Goal: Transaction & Acquisition: Purchase product/service

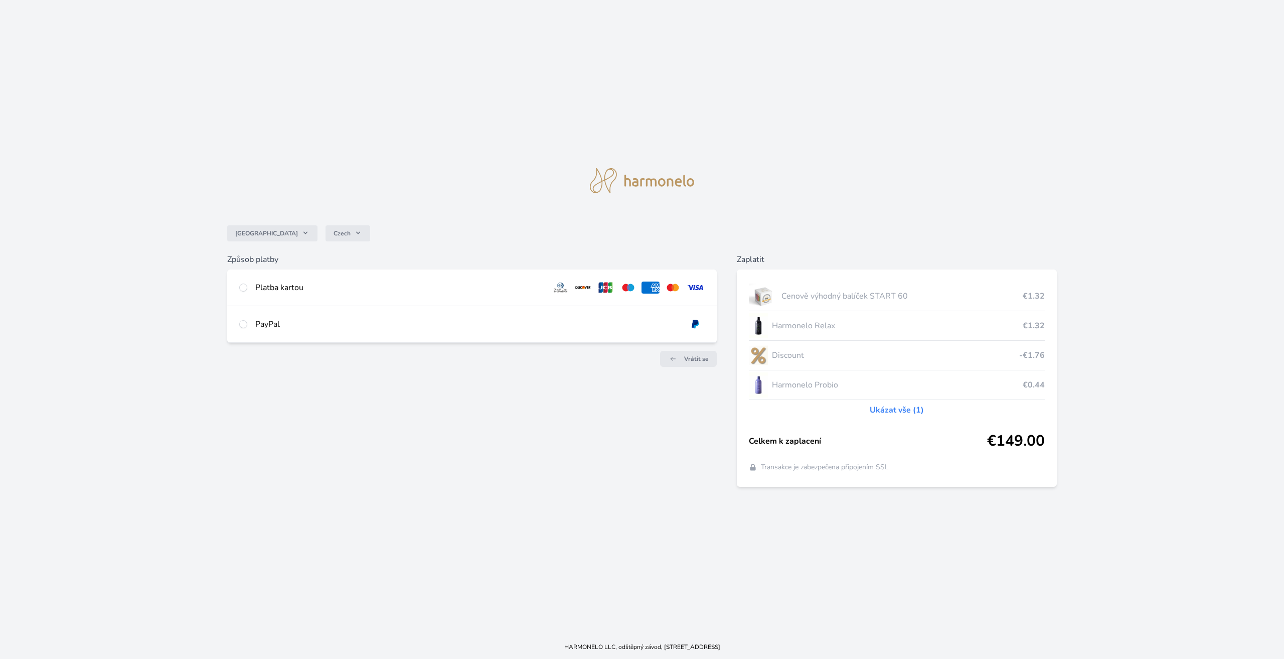
click at [268, 289] on div "Platba kartou" at bounding box center [399, 287] width 288 height 12
radio input "true"
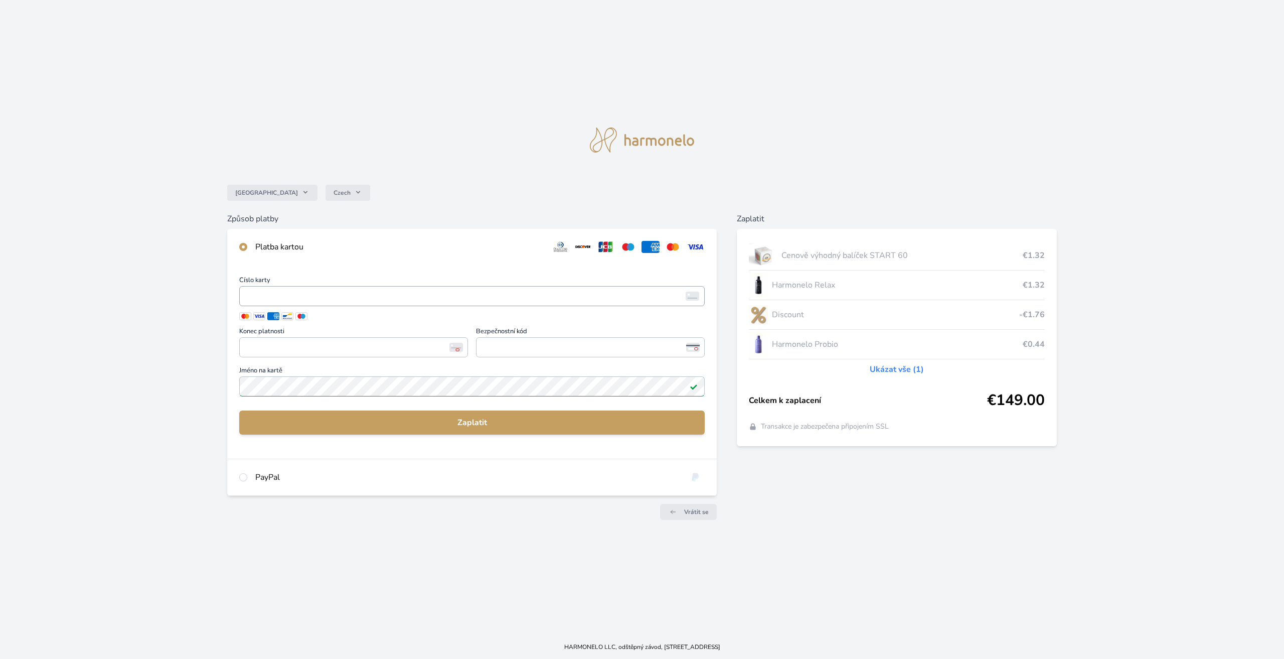
click at [332, 303] on span "<p>Your browser does not support iframes.</p>" at bounding box center [471, 296] width 465 height 20
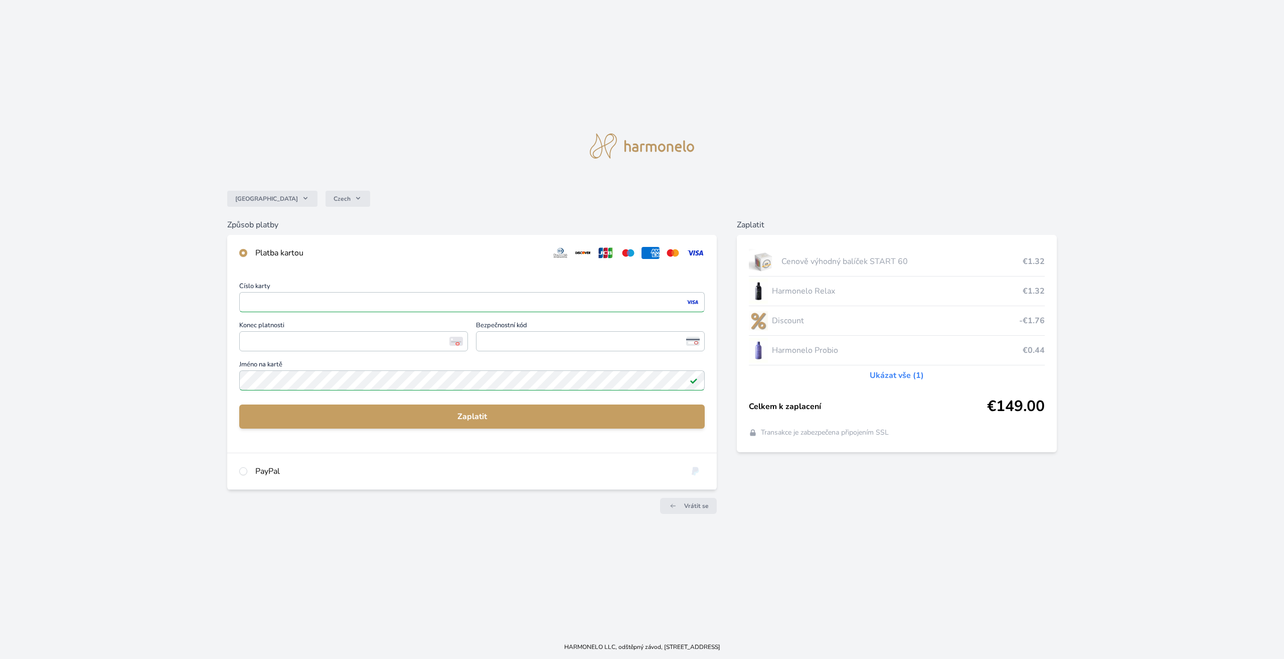
click at [454, 344] on img at bounding box center [456, 341] width 14 height 9
click at [375, 350] on span "<p>Your browser does not support iframes.</p>" at bounding box center [353, 341] width 229 height 20
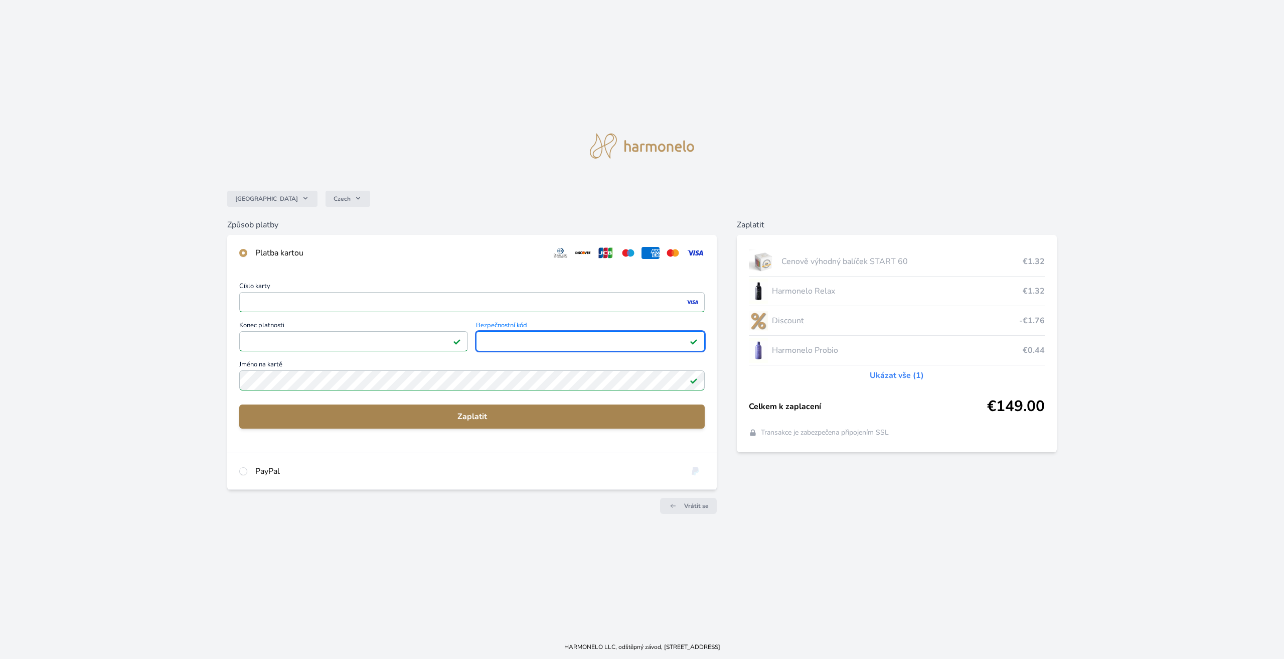
click at [446, 410] on span "Zaplatit" at bounding box center [471, 416] width 449 height 12
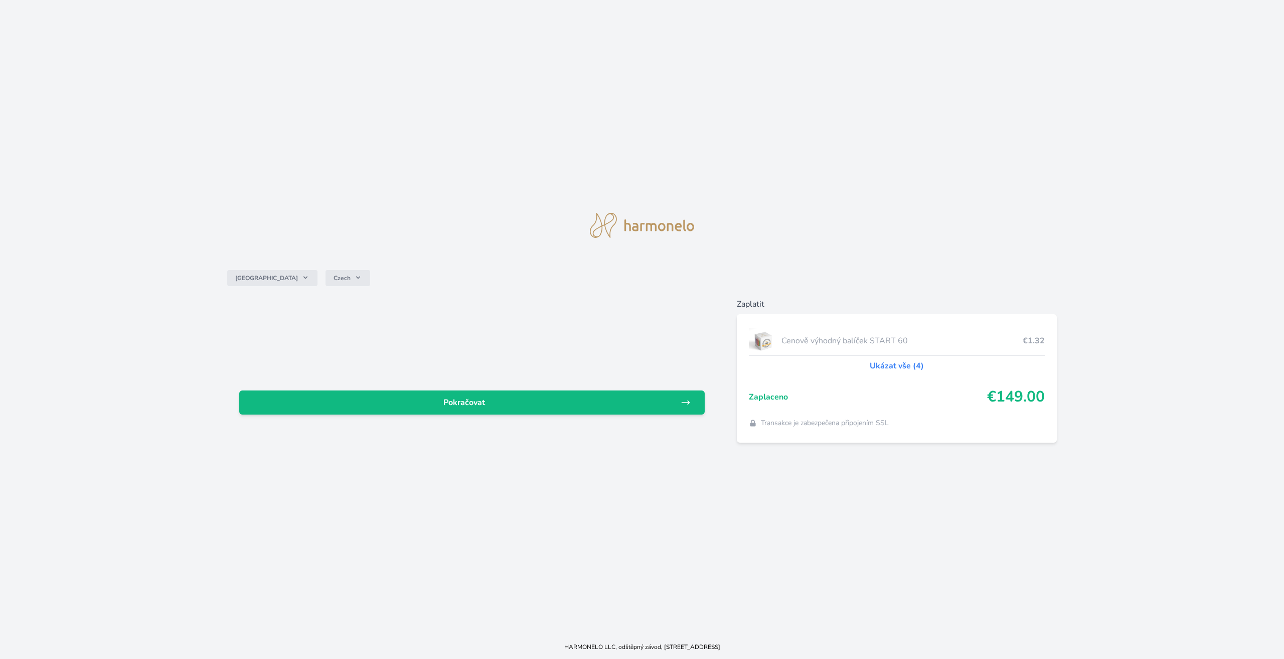
click at [899, 365] on link "Ukázat vše (4)" at bounding box center [897, 366] width 54 height 12
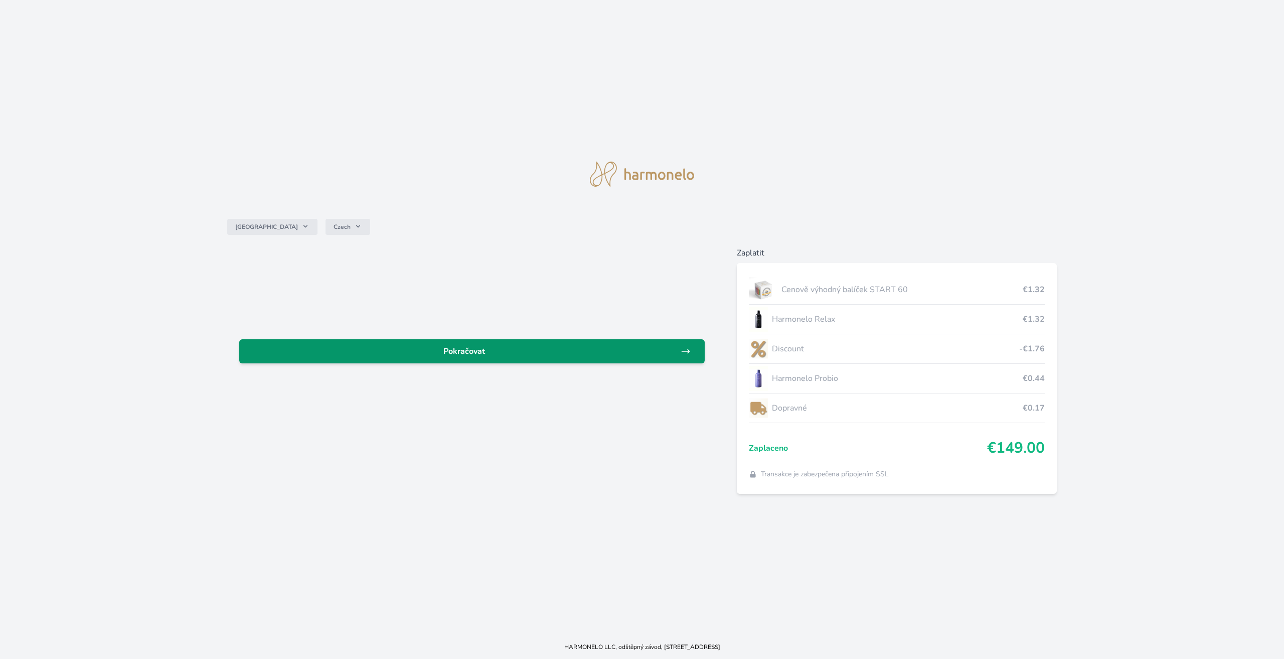
click at [627, 347] on span "Pokračovat" at bounding box center [463, 351] width 433 height 12
